Goal: Information Seeking & Learning: Learn about a topic

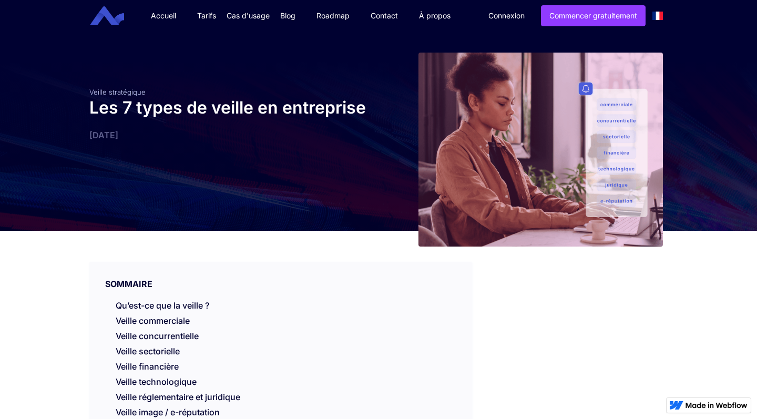
scroll to position [676, 0]
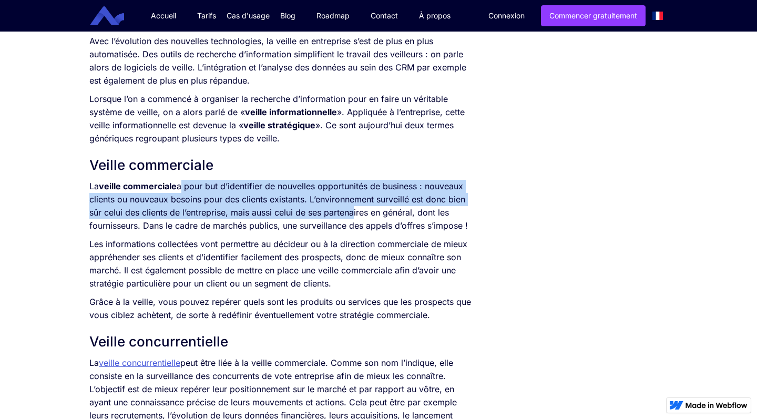
click at [264, 198] on p "La veille commerciale a pour but d’identifier de nouvelles opportunités de busi…" at bounding box center [280, 206] width 382 height 53
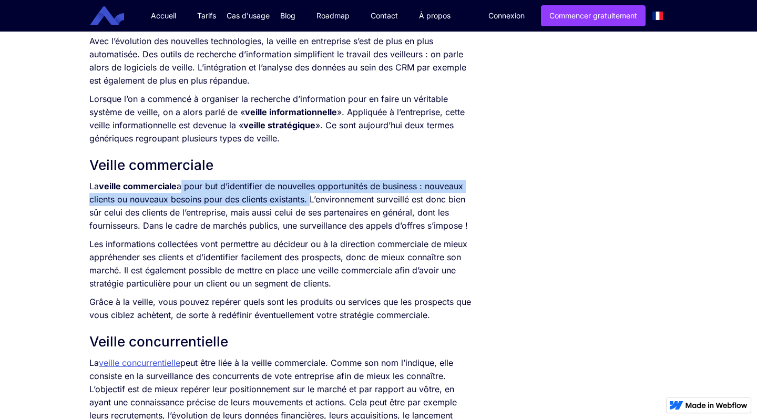
drag, startPoint x: 181, startPoint y: 185, endPoint x: 307, endPoint y: 201, distance: 127.1
click at [307, 201] on p "La veille commerciale a pour but d’identifier de nouvelles opportunités de busi…" at bounding box center [280, 206] width 382 height 53
copy p "a pour but d’identifier de nouvelles opportunités de business : nouveaux client…"
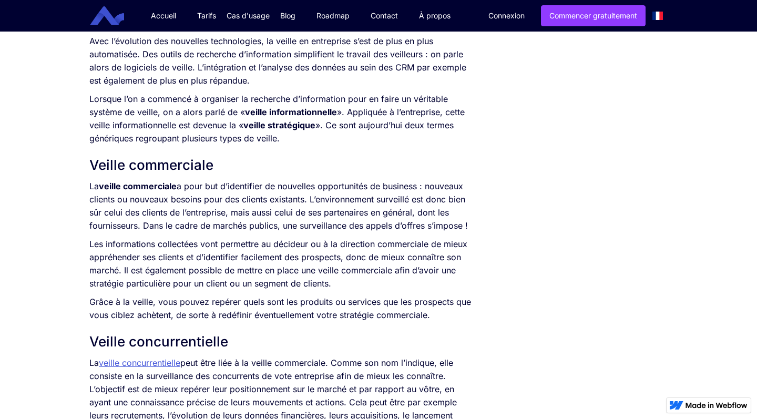
click at [239, 263] on p "Les informations collectées vont permettre au décideur ou à la direction commer…" at bounding box center [280, 263] width 382 height 53
drag, startPoint x: 311, startPoint y: 200, endPoint x: 472, endPoint y: 228, distance: 164.2
copy p "L’environnement surveillé est donc bien sûr celui des clients de l’entreprise, …"
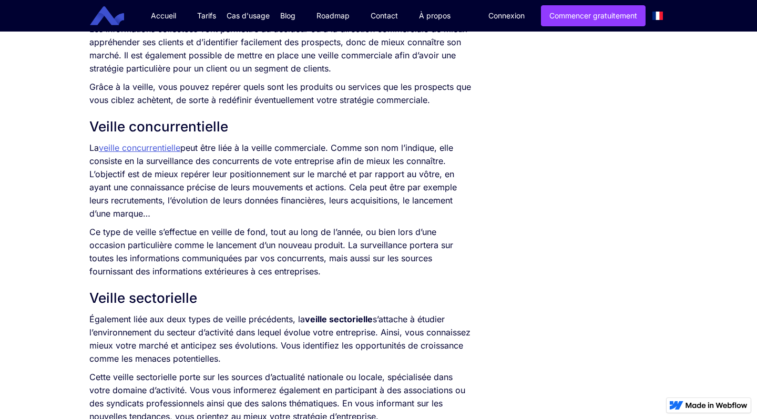
scroll to position [892, 0]
drag, startPoint x: 88, startPoint y: 136, endPoint x: 233, endPoint y: 175, distance: 150.8
click at [233, 175] on div "SOMMAIRE Qu’est-ce que la veille ? Veille commerciale Veille concurrentielle Ve…" at bounding box center [280, 335] width 393 height 1992
copy p "L’objectif est de mieux repérer leur positionnement sur le marché et par rappor…"
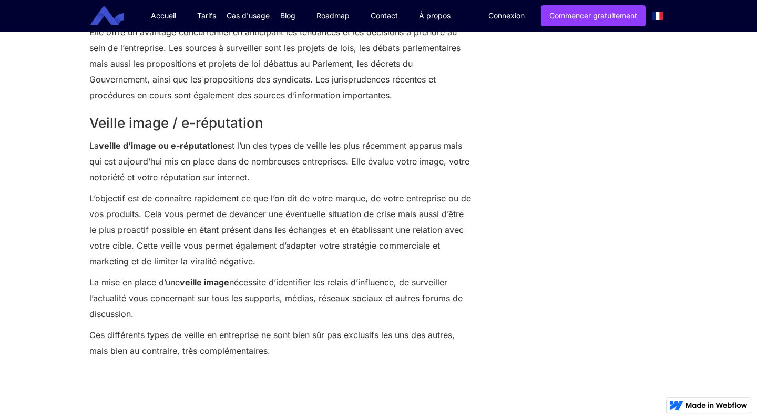
scroll to position [1818, 0]
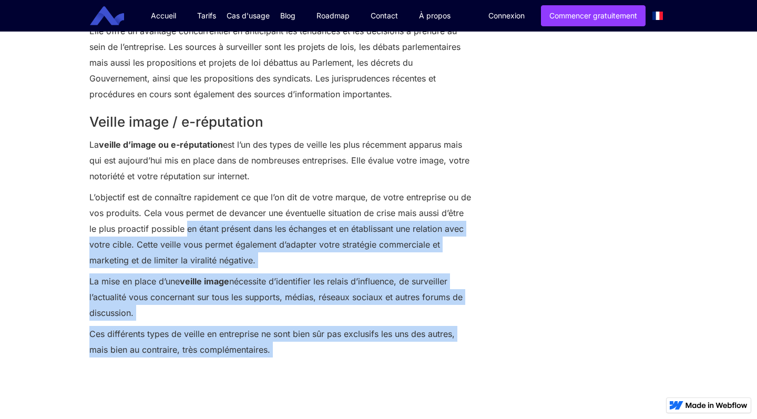
drag, startPoint x: 82, startPoint y: 191, endPoint x: 187, endPoint y: 224, distance: 109.8
click at [187, 224] on p "L’objectif est de connaître rapidement ce que l’on dit de votre marque, de votr…" at bounding box center [280, 228] width 382 height 79
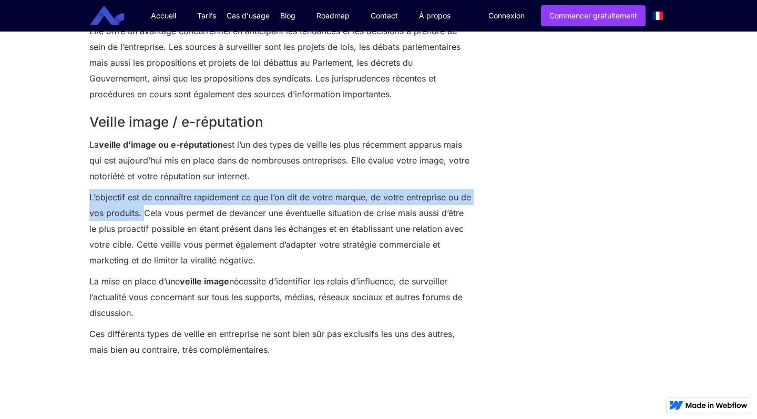
drag, startPoint x: 87, startPoint y: 197, endPoint x: 145, endPoint y: 218, distance: 61.5
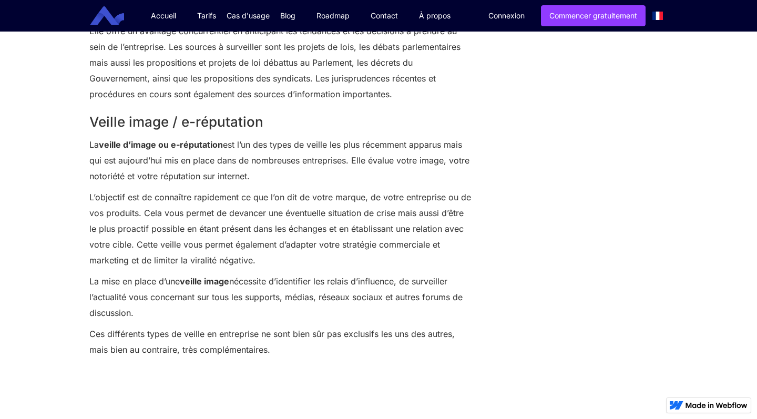
click at [211, 239] on p "L’objectif est de connaître rapidement ce que l’on dit de votre marque, de votr…" at bounding box center [280, 228] width 382 height 79
drag, startPoint x: 89, startPoint y: 144, endPoint x: 284, endPoint y: 173, distance: 196.5
click at [284, 173] on p "La veille d’image ou e-réputation est l’un des types de veille les plus récemme…" at bounding box center [280, 160] width 382 height 47
copy p "La veille d’image ou e-réputation est l’un des types de veille les plus récemme…"
click at [153, 1] on link "Accueil" at bounding box center [163, 16] width 46 height 32
